Goal: Information Seeking & Learning: Learn about a topic

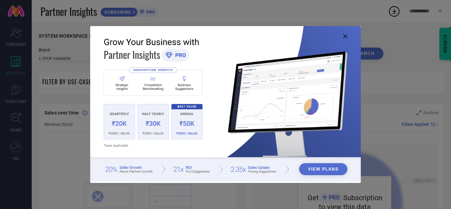
click at [344, 37] on icon at bounding box center [345, 36] width 4 height 4
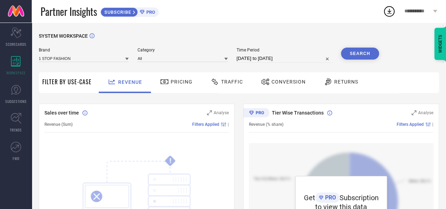
click at [67, 85] on span "Filter By Use-Case" at bounding box center [66, 82] width 49 height 8
click at [98, 62] on input at bounding box center [84, 58] width 90 height 7
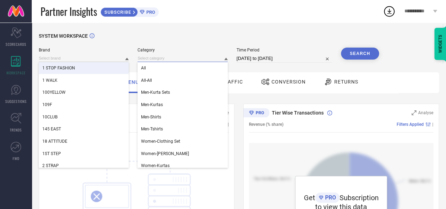
click at [175, 59] on input at bounding box center [182, 58] width 90 height 7
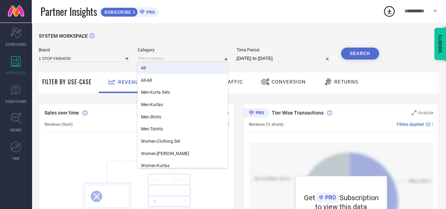
click at [170, 68] on div "All" at bounding box center [182, 68] width 90 height 12
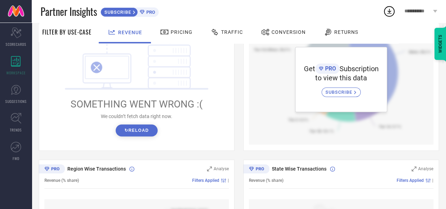
scroll to position [142, 0]
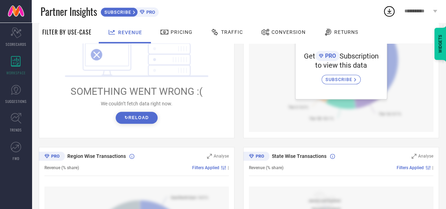
drag, startPoint x: 138, startPoint y: 125, endPoint x: 140, endPoint y: 121, distance: 4.6
click at [140, 122] on div "! SOMETHING WENT WRONG :( We couldn’t fetch data right now. ↻ Reload" at bounding box center [136, 68] width 184 height 134
click at [141, 119] on button "↻ Reload" at bounding box center [137, 118] width 42 height 12
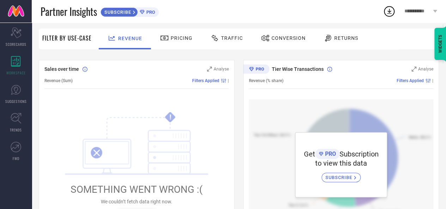
scroll to position [39, 0]
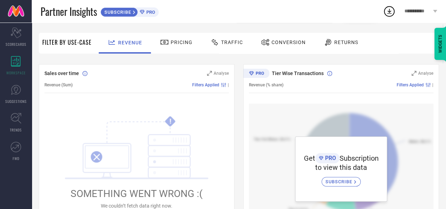
click at [167, 40] on icon at bounding box center [164, 42] width 9 height 8
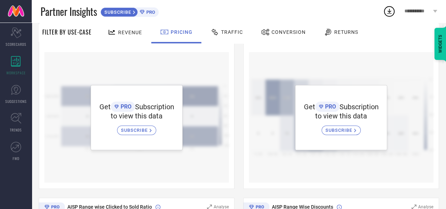
scroll to position [0, 0]
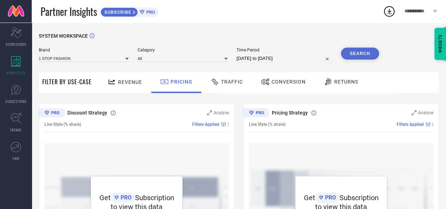
click at [232, 83] on span "Traffic" at bounding box center [232, 82] width 22 height 6
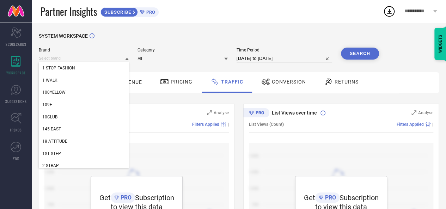
click at [110, 61] on input at bounding box center [84, 58] width 90 height 7
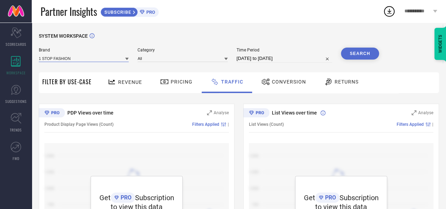
click at [123, 58] on input at bounding box center [84, 58] width 90 height 7
type input "c"
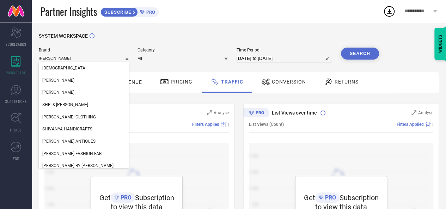
type input "[DEMOGRAPHIC_DATA][PERSON_NAME]"
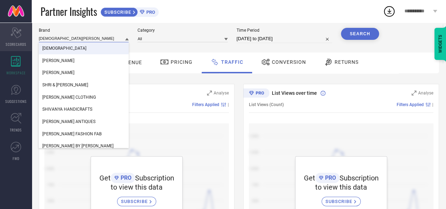
drag, startPoint x: 68, startPoint y: 36, endPoint x: 9, endPoint y: 32, distance: 59.0
click at [9, 32] on div "Scorecard SCORECARDS WORKSPACE SUGGESTIONS TRENDS FWD SYSTEM WORKSPACE Brand sh…" at bounding box center [223, 137] width 446 height 268
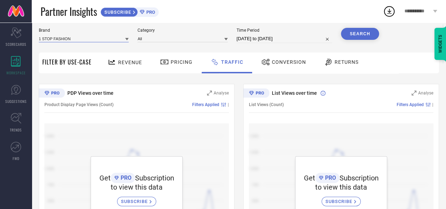
click at [46, 36] on input at bounding box center [84, 38] width 90 height 7
type input "s"
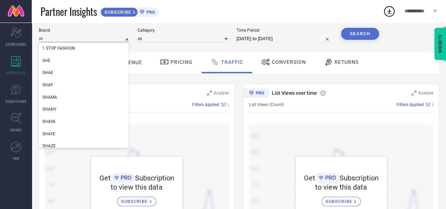
type input "s"
type input "S"
type input "[DEMOGRAPHIC_DATA][PERSON_NAME][DEMOGRAPHIC_DATA]"
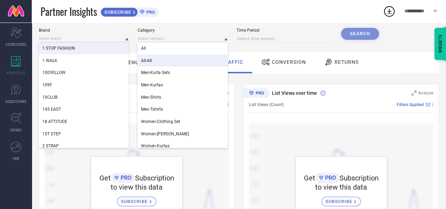
select select "7"
select select "2025"
select select "8"
select select "2025"
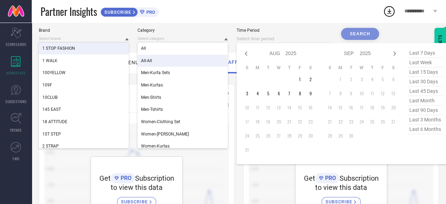
click at [324, 43] on input at bounding box center [283, 39] width 95 height 8
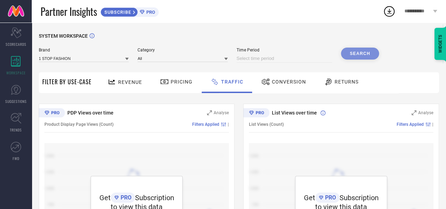
click at [183, 96] on div "SYSTEM WORKSPACE Brand 1 STOP FASHION Category All Time Period Search Filter By…" at bounding box center [239, 156] width 400 height 247
click at [187, 79] on div "Pricing" at bounding box center [176, 82] width 36 height 12
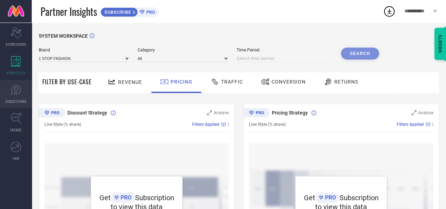
click at [16, 89] on icon at bounding box center [16, 90] width 11 height 11
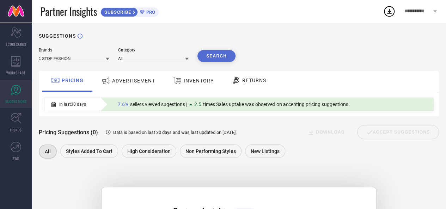
click at [124, 76] on div "ADVERTISEMENT" at bounding box center [128, 80] width 57 height 13
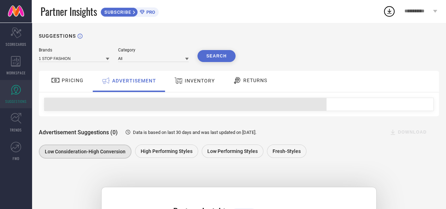
click at [199, 81] on span "INVENTORY" at bounding box center [200, 81] width 30 height 6
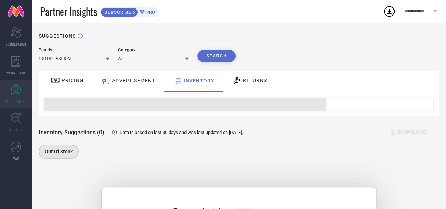
click at [247, 86] on div "RETURNS" at bounding box center [249, 80] width 38 height 12
